Goal: Information Seeking & Learning: Learn about a topic

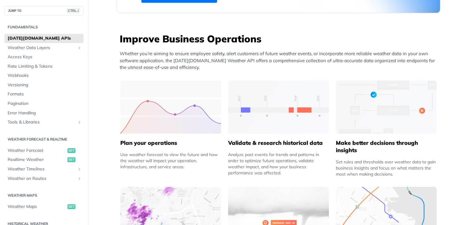
scroll to position [221, 0]
click at [34, 152] on span "Weather Forecast" at bounding box center [37, 151] width 58 height 6
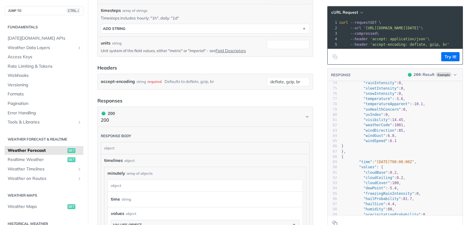
scroll to position [408, 0]
